Goal: Task Accomplishment & Management: Manage account settings

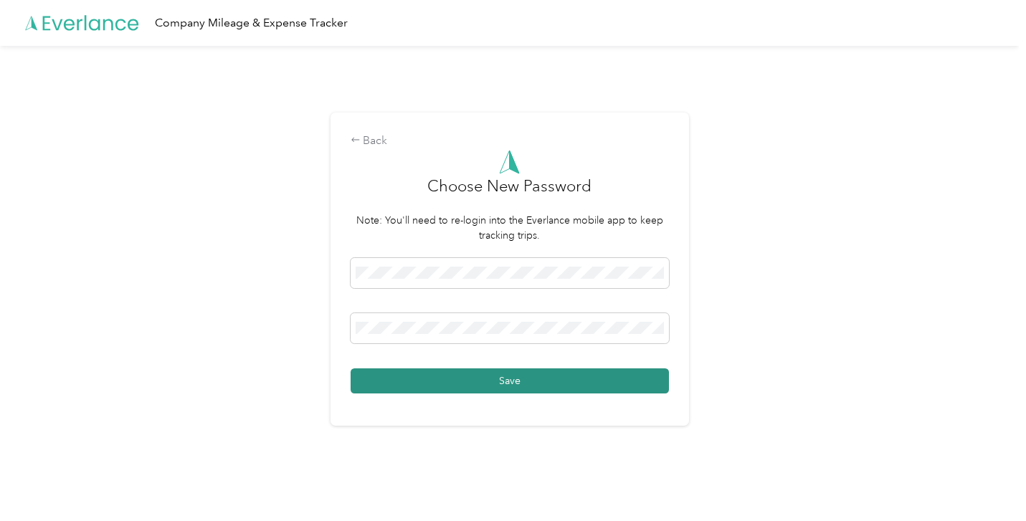
click at [535, 382] on button "Save" at bounding box center [510, 381] width 318 height 25
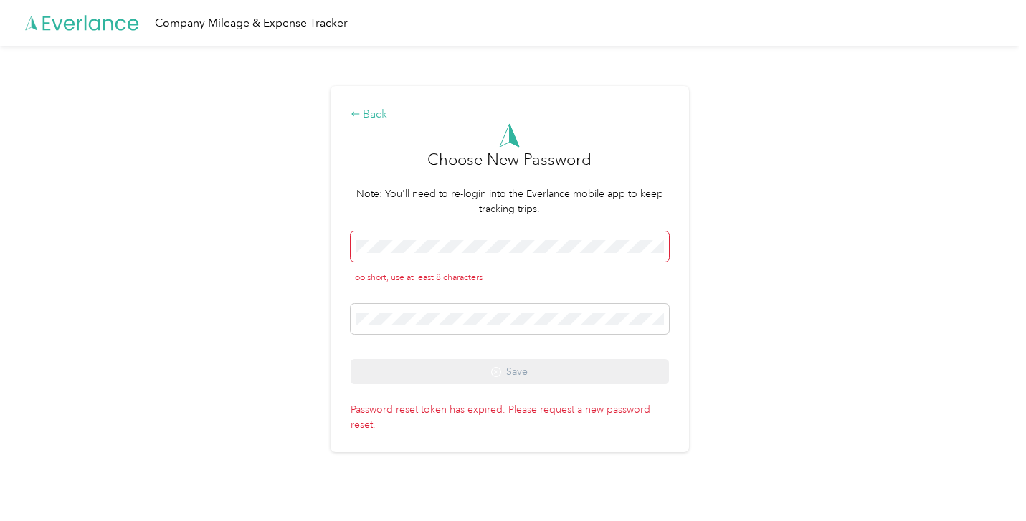
click at [368, 123] on div "Back" at bounding box center [510, 114] width 318 height 17
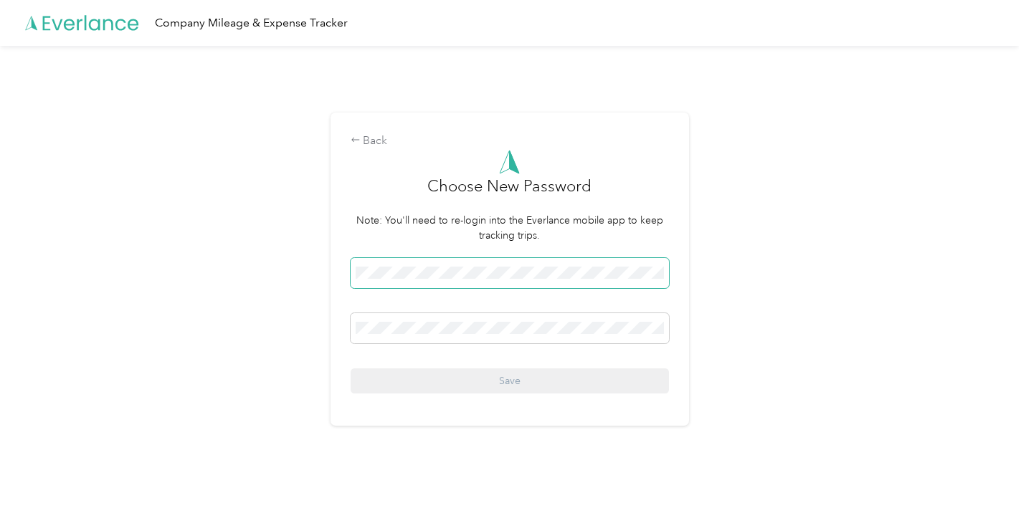
click at [606, 285] on span at bounding box center [510, 273] width 318 height 30
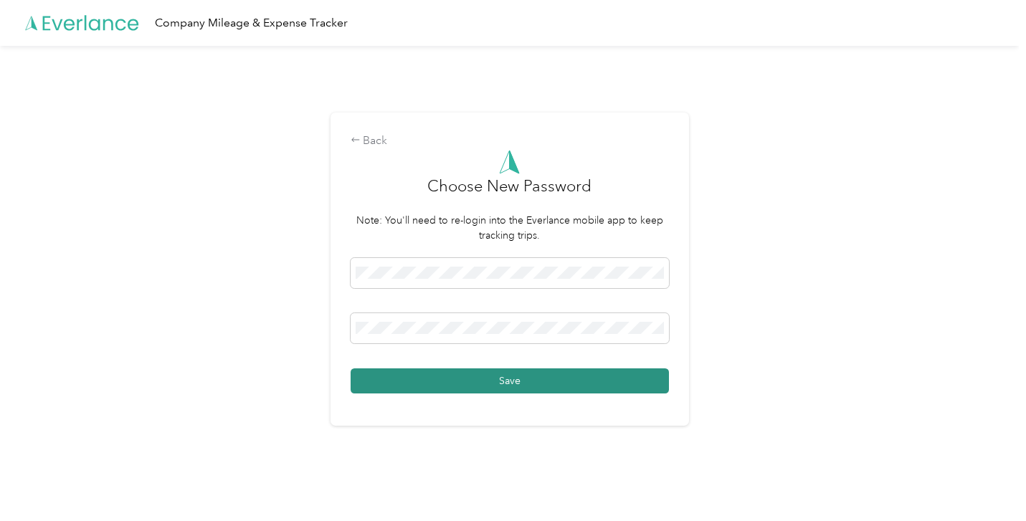
click at [638, 387] on button "Save" at bounding box center [510, 381] width 318 height 25
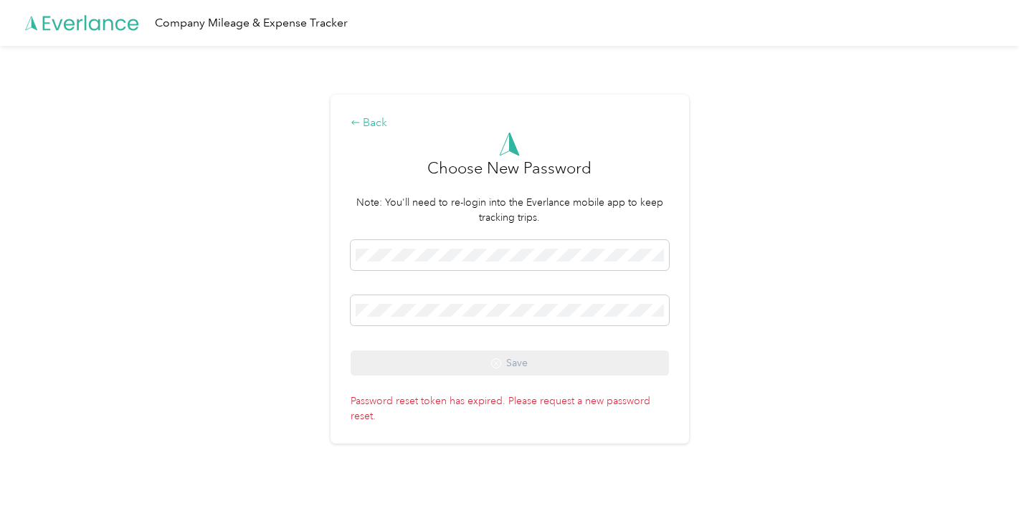
click at [361, 127] on icon at bounding box center [356, 123] width 10 height 10
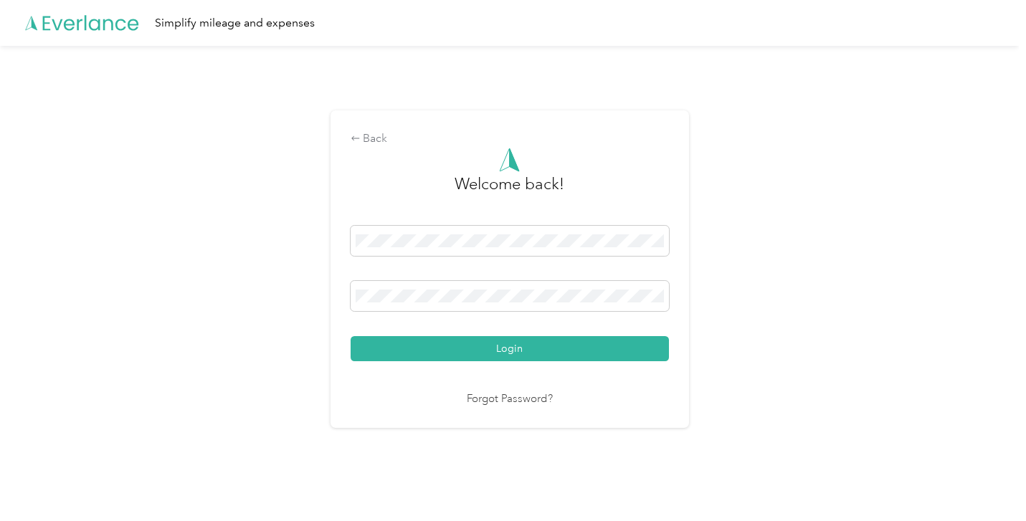
click at [721, 454] on div "Back Welcome back! Login Forgot Password?" at bounding box center [509, 275] width 1019 height 459
click at [359, 133] on div "Back" at bounding box center [510, 139] width 318 height 17
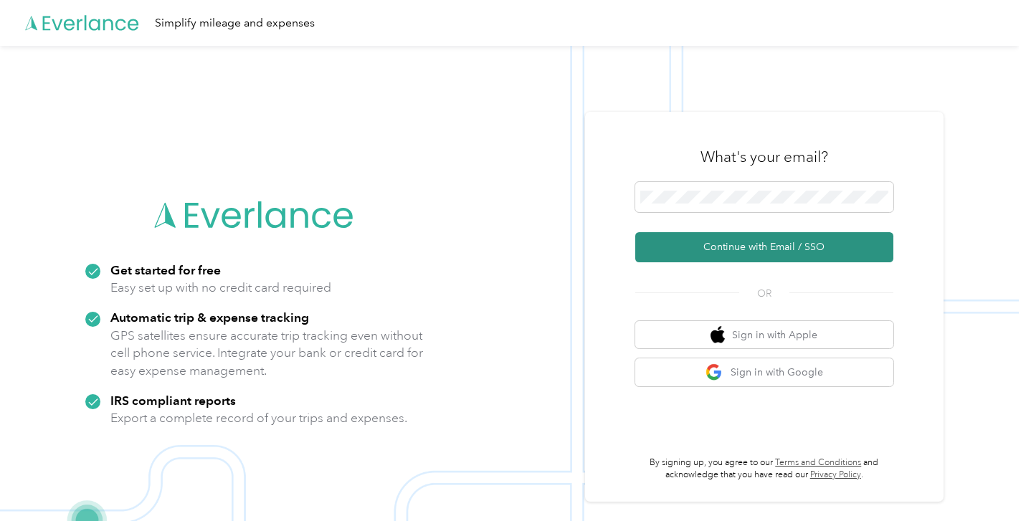
click at [797, 248] on button "Continue with Email / SSO" at bounding box center [764, 247] width 258 height 30
click at [780, 255] on button "Continue with Email / SSO" at bounding box center [764, 247] width 258 height 30
